Goal: Task Accomplishment & Management: Manage account settings

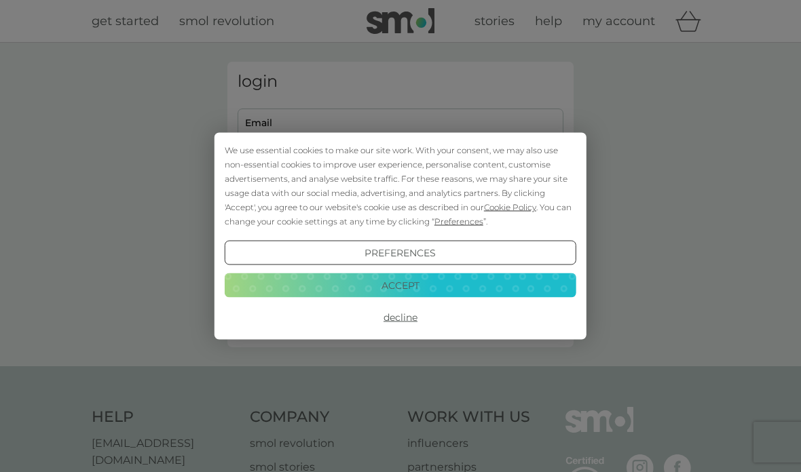
click at [392, 248] on button "Preferences" at bounding box center [400, 253] width 351 height 24
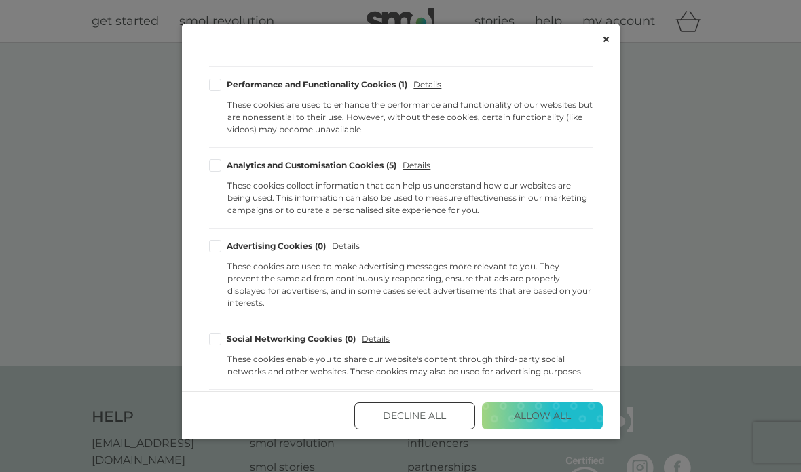
scroll to position [34, 0]
click at [413, 430] on button "Decline All" at bounding box center [414, 415] width 121 height 27
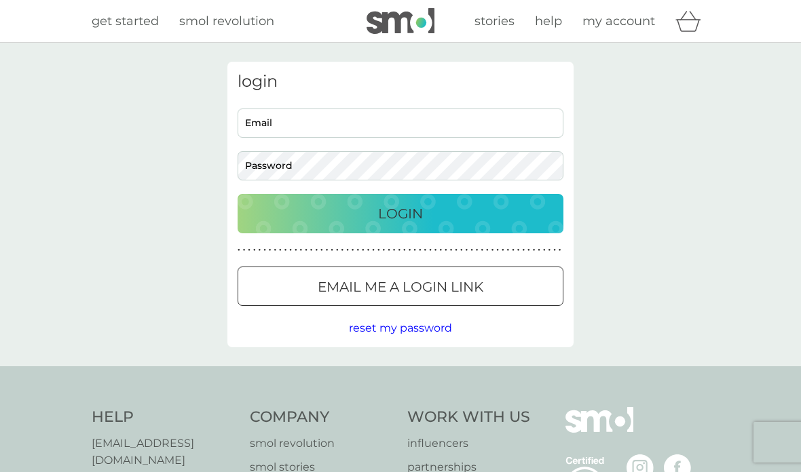
click at [271, 125] on input "Email" at bounding box center [400, 123] width 326 height 29
type input "maevec.saunders@gmail.com"
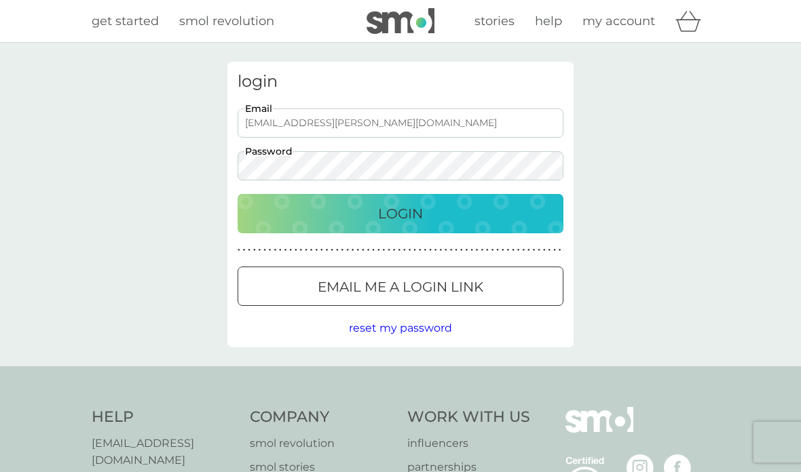
click at [377, 212] on div "Login" at bounding box center [400, 214] width 299 height 22
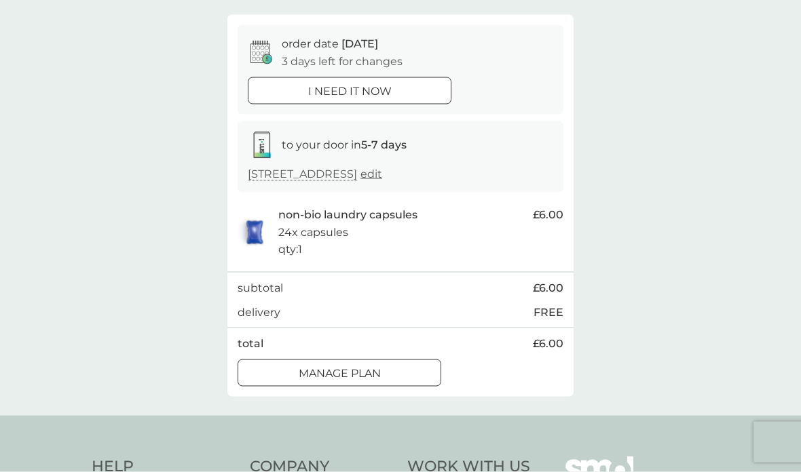
scroll to position [111, 0]
click at [343, 369] on div at bounding box center [339, 373] width 49 height 14
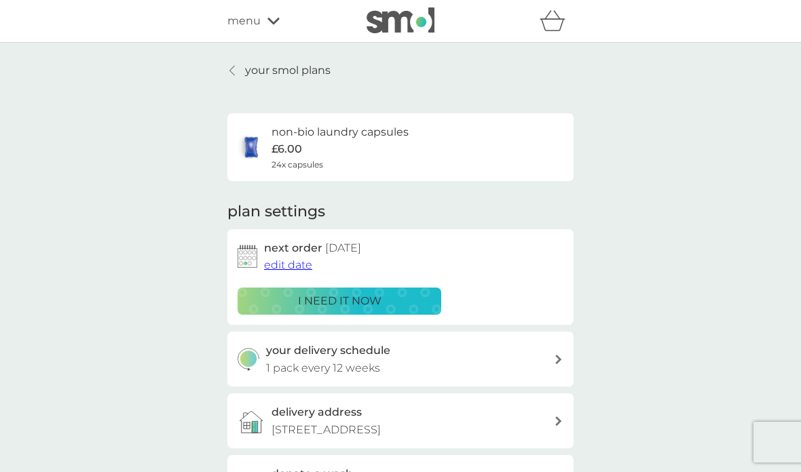
click at [313, 352] on h3 "your delivery schedule" at bounding box center [328, 351] width 124 height 18
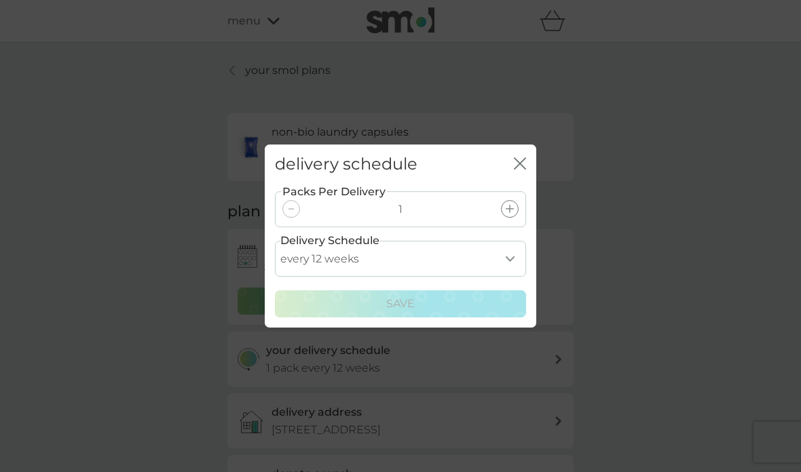
scroll to position [24, 0]
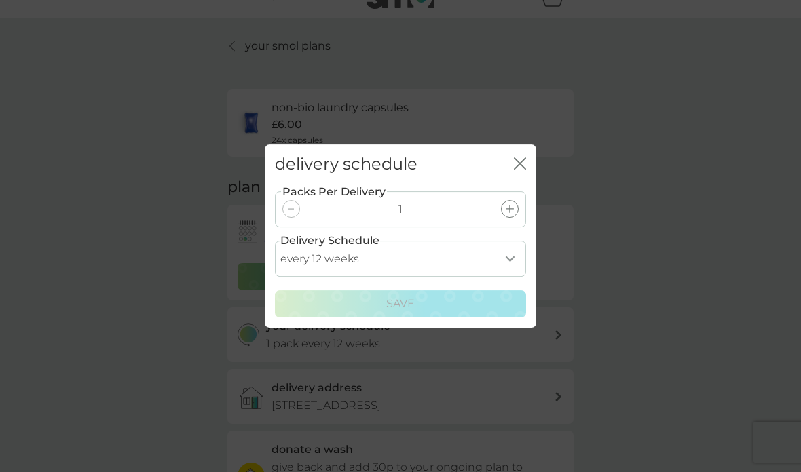
click at [292, 223] on div "Packs Per Delivery 1" at bounding box center [400, 209] width 251 height 36
click at [508, 252] on select "every 1 week every 2 weeks every 3 weeks every 4 weeks every 5 weeks every 6 we…" at bounding box center [400, 259] width 251 height 36
select select "112"
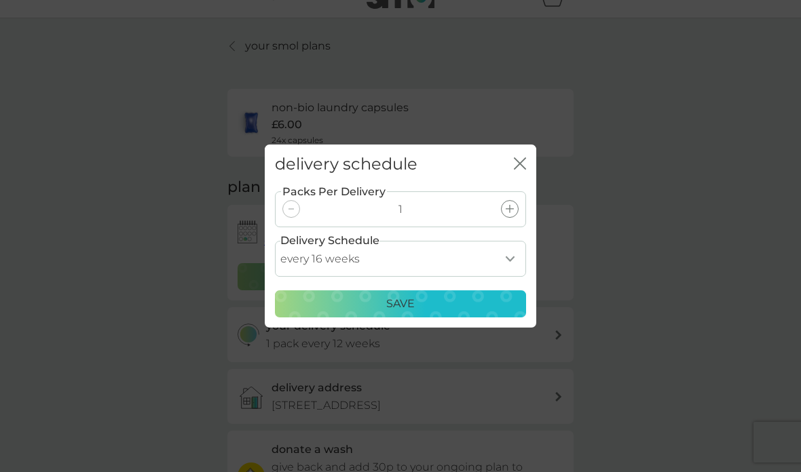
click at [394, 305] on p "Save" at bounding box center [400, 304] width 28 height 18
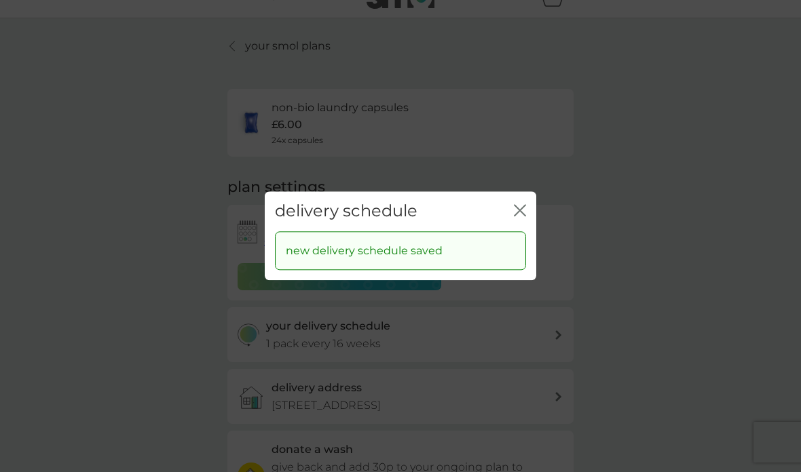
click at [519, 207] on icon "close" at bounding box center [520, 210] width 12 height 12
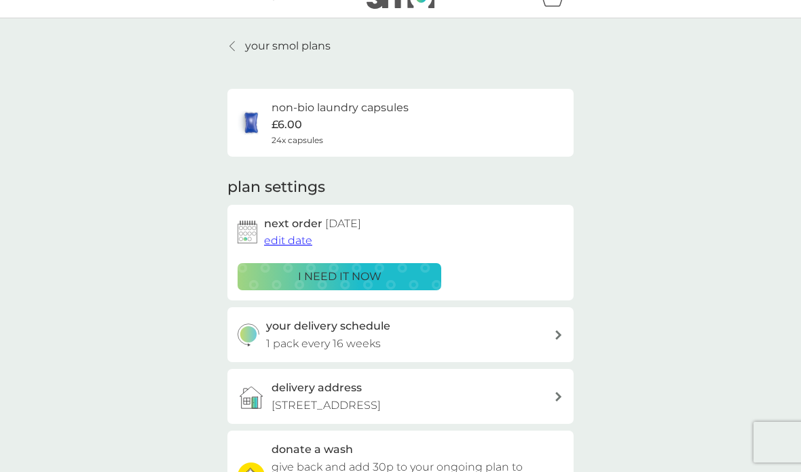
click at [288, 234] on span "edit date" at bounding box center [288, 240] width 48 height 13
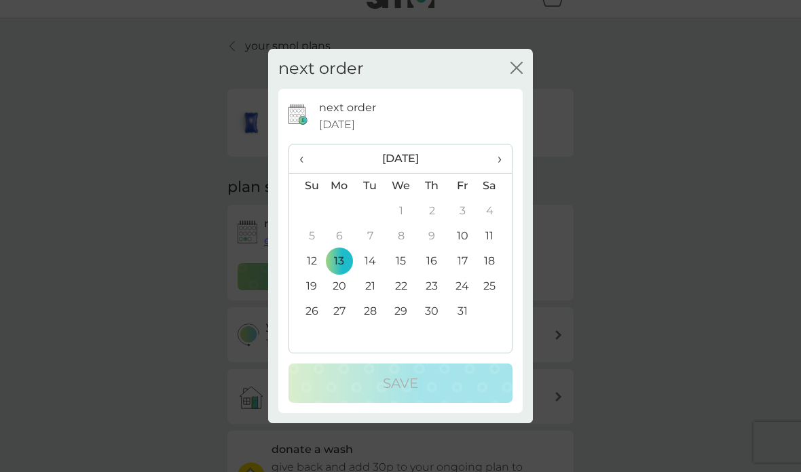
scroll to position [0, 0]
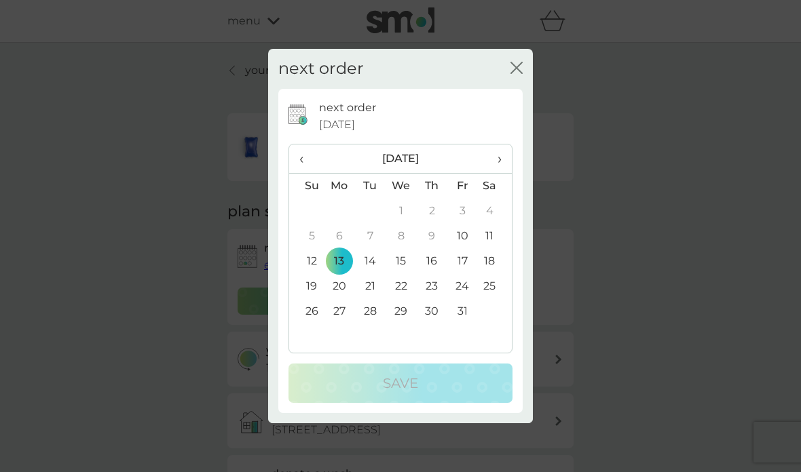
click at [491, 173] on span "›" at bounding box center [495, 159] width 14 height 28
click at [55, 205] on div "next order close next order 13 Oct 2025 ‹ November 2025 › Su Mo Tu We Th Fr Sa …" at bounding box center [400, 236] width 801 height 472
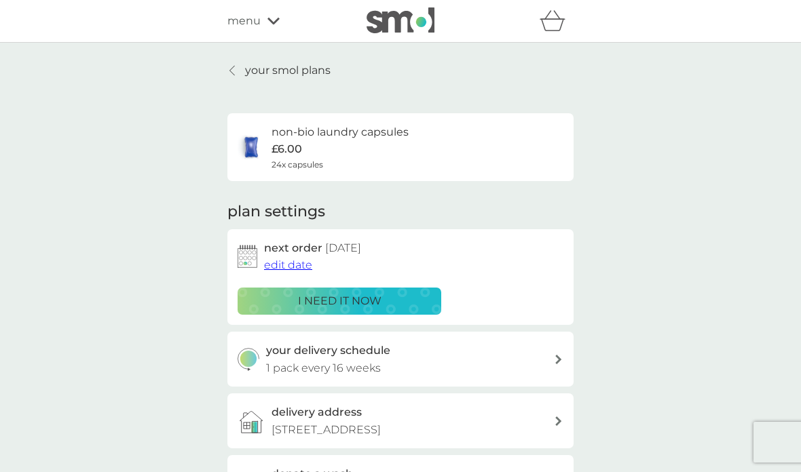
click at [290, 265] on span "edit date" at bounding box center [288, 265] width 48 height 13
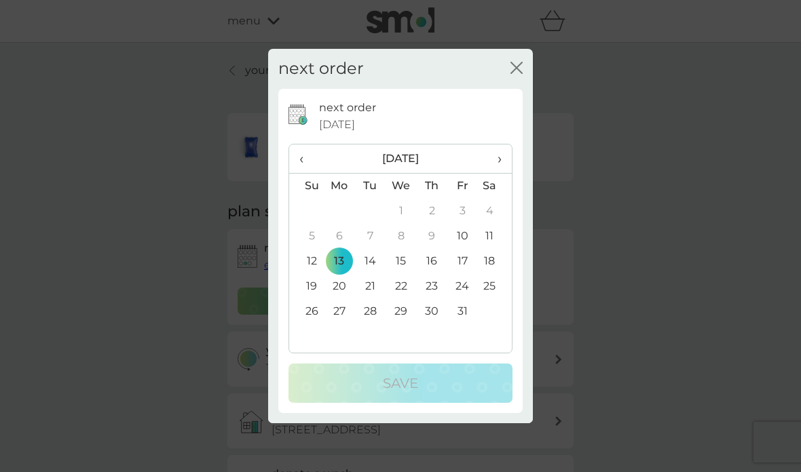
click at [502, 174] on th "›" at bounding box center [495, 159] width 34 height 29
click at [60, 189] on div "next order close next order 13 Oct 2025 ‹ November 2025 › Su Mo Tu We Th Fr Sa …" at bounding box center [400, 236] width 801 height 472
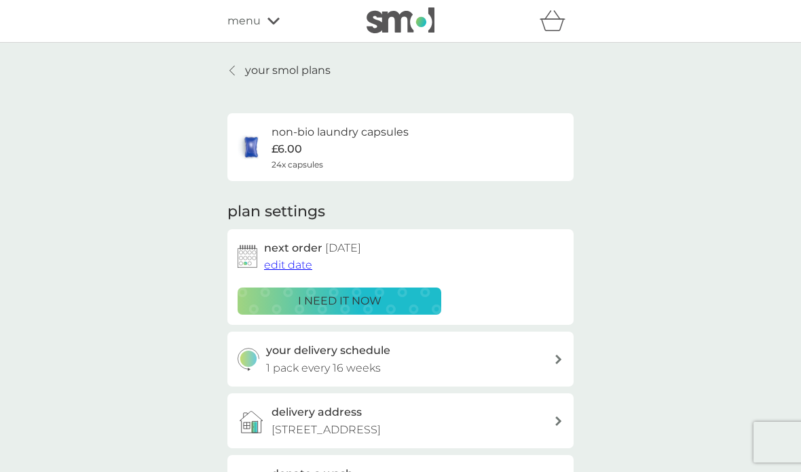
click at [288, 263] on span "edit date" at bounding box center [288, 265] width 48 height 13
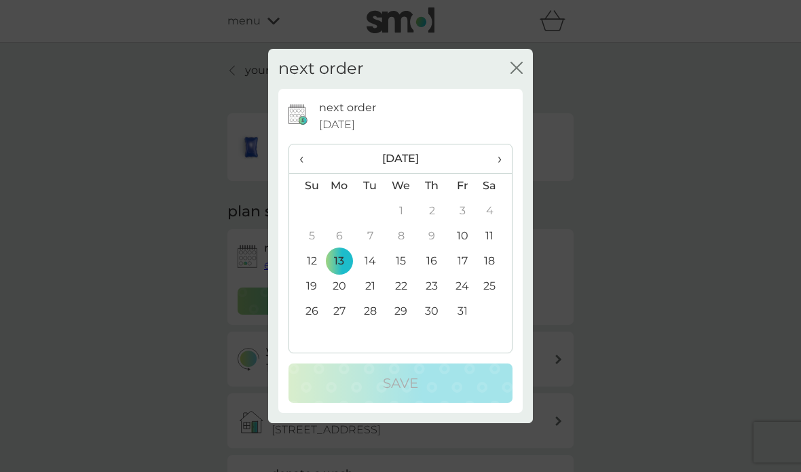
click at [505, 174] on th "›" at bounding box center [495, 159] width 34 height 29
click at [368, 299] on td "18" at bounding box center [370, 286] width 31 height 25
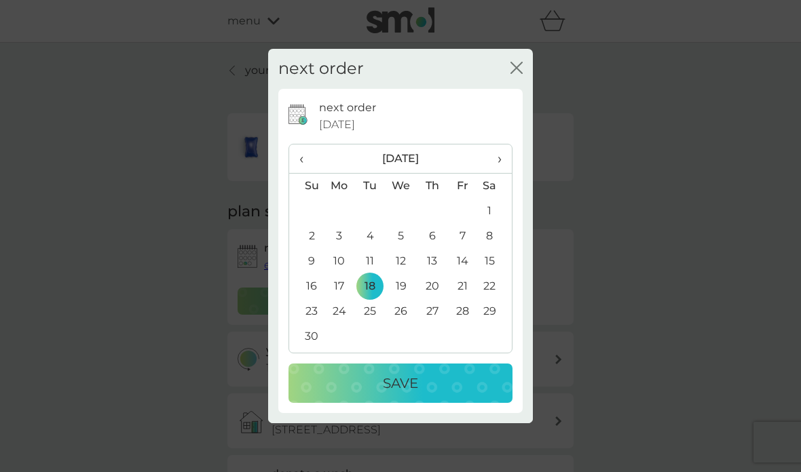
click at [395, 394] on p "Save" at bounding box center [400, 384] width 35 height 22
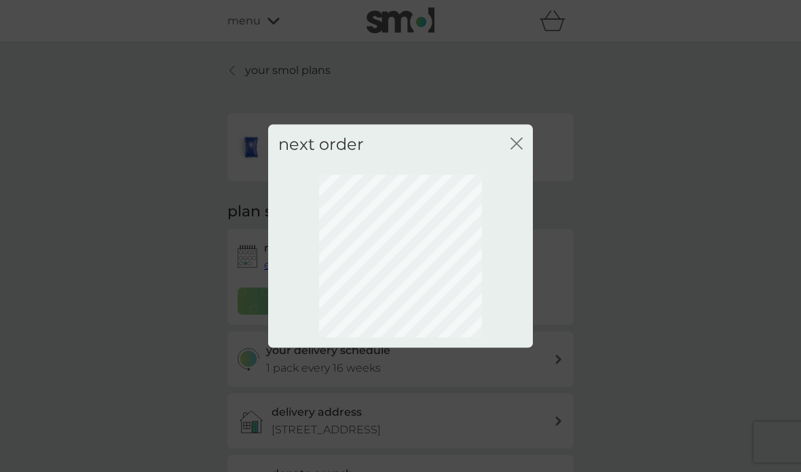
scroll to position [54, 0]
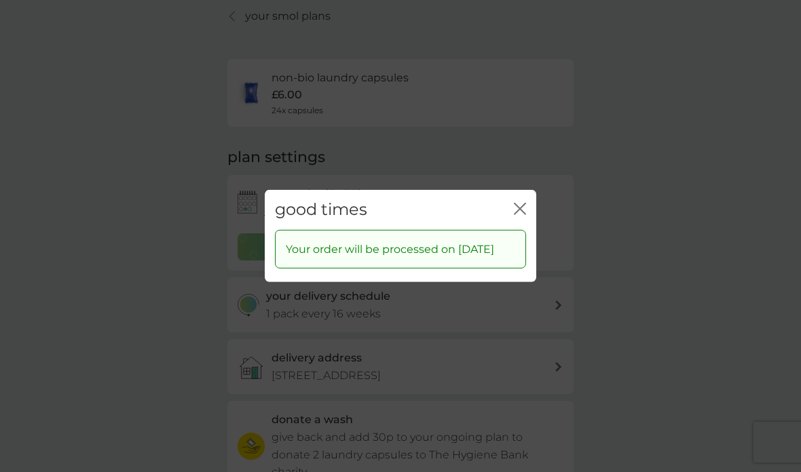
click at [518, 203] on icon "close" at bounding box center [520, 209] width 12 height 12
